Goal: Task Accomplishment & Management: Manage account settings

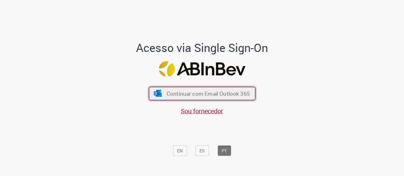
click at [174, 89] on button "Continuar com Email Outlook 365" at bounding box center [202, 93] width 106 height 13
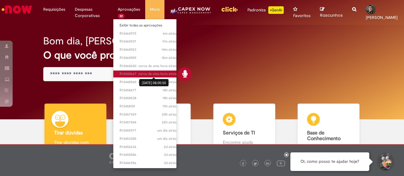
click at [146, 74] on span "cerca de uma hora atrás" at bounding box center [157, 74] width 38 height 5
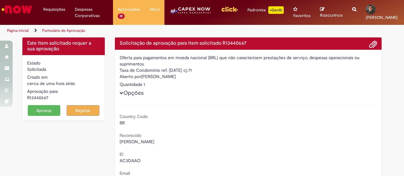
click at [49, 111] on button "Aprovar" at bounding box center [44, 110] width 33 height 11
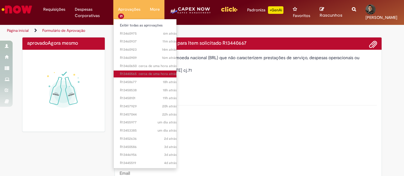
click at [143, 74] on span "cerca de uma hora atrás" at bounding box center [158, 74] width 38 height 5
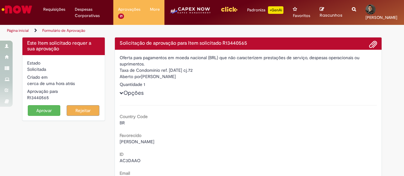
click at [30, 112] on button "Aprovar" at bounding box center [44, 110] width 33 height 11
